Goal: Check status: Check status

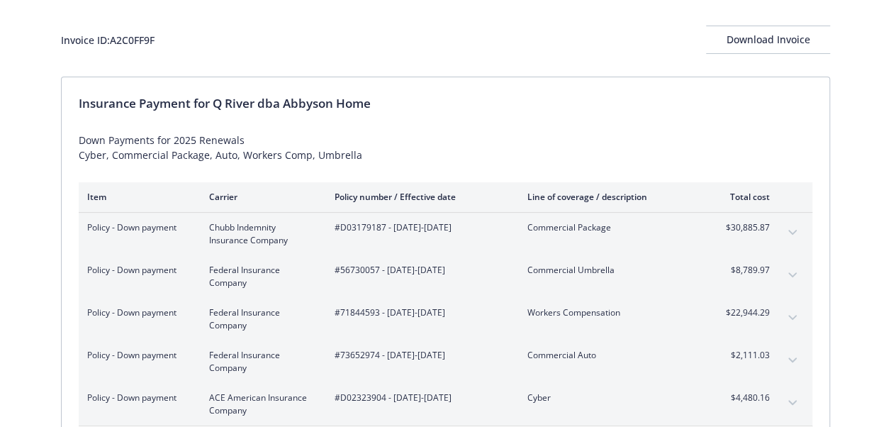
scroll to position [142, 0]
